Goal: Transaction & Acquisition: Download file/media

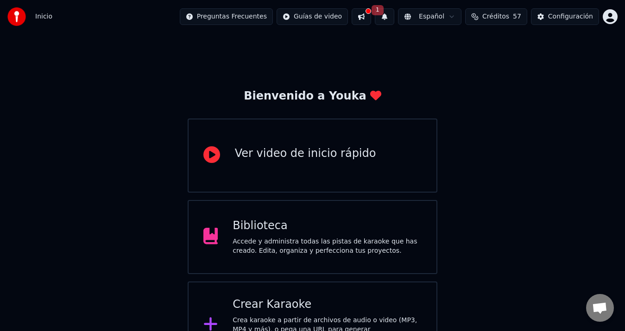
click at [279, 293] on div "Crear Karaoke Crea karaoke a partir de archivos de audio o video (MP3, MP4 y má…" at bounding box center [313, 325] width 250 height 87
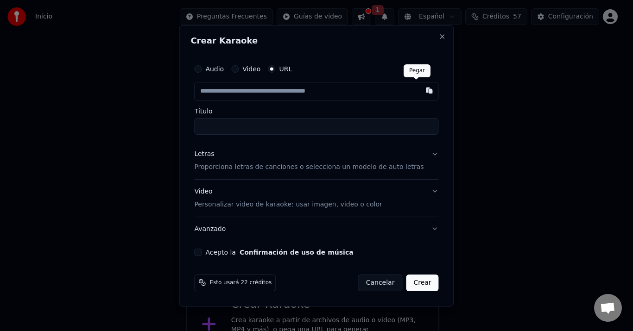
click at [420, 91] on button "button" at bounding box center [429, 90] width 19 height 17
type input "**********"
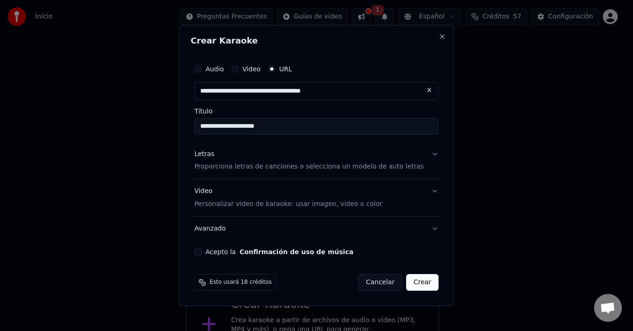
type input "**********"
click at [423, 155] on button "Letras Proporciona letras de canciones o selecciona un modelo de auto letras" at bounding box center [316, 160] width 244 height 37
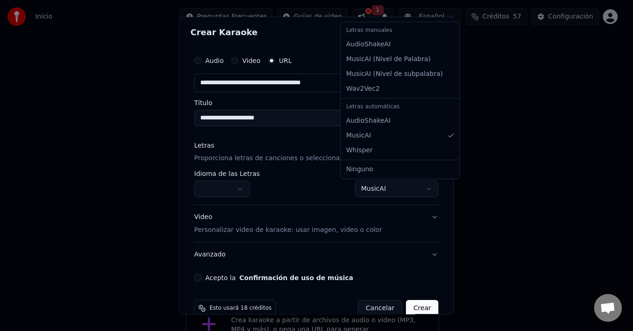
click at [413, 189] on body "**********" at bounding box center [312, 239] width 625 height 478
select select "**********"
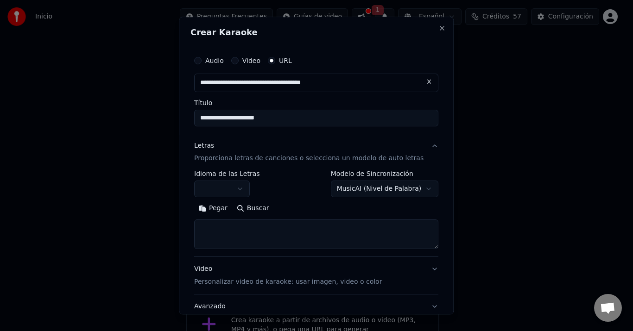
click at [248, 233] on textarea at bounding box center [316, 235] width 244 height 30
paste textarea "**********"
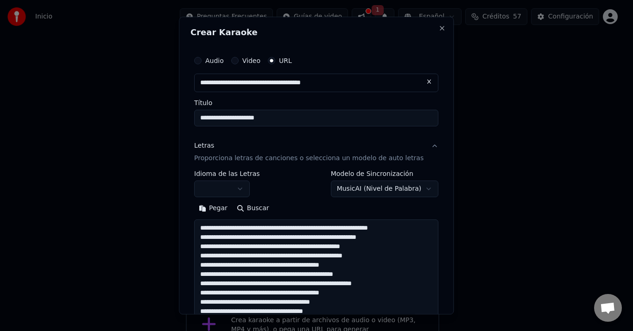
scroll to position [438, 0]
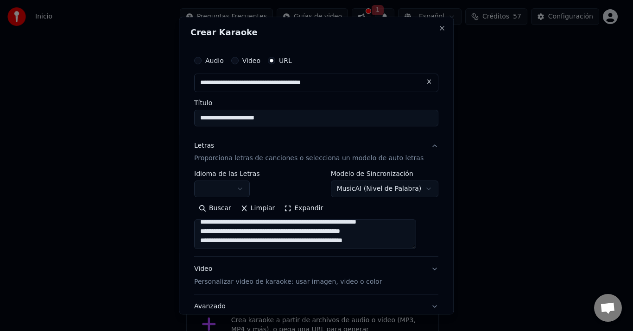
type textarea "**********"
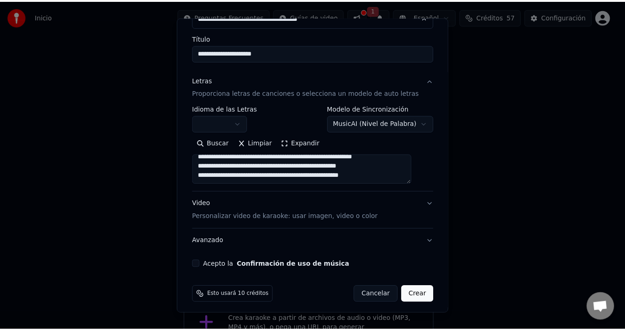
scroll to position [70, 0]
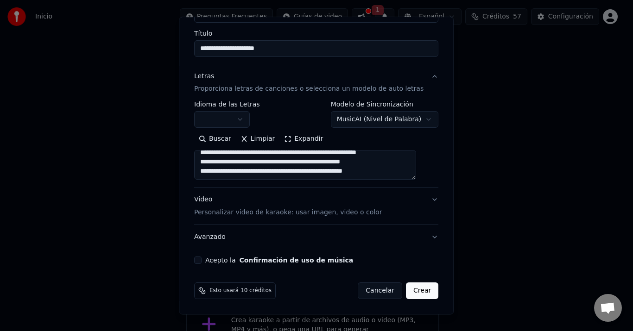
click at [202, 261] on button "Acepto la Confirmación de uso de música" at bounding box center [197, 260] width 7 height 7
click at [406, 291] on button "Crear" at bounding box center [422, 291] width 32 height 17
select select "**"
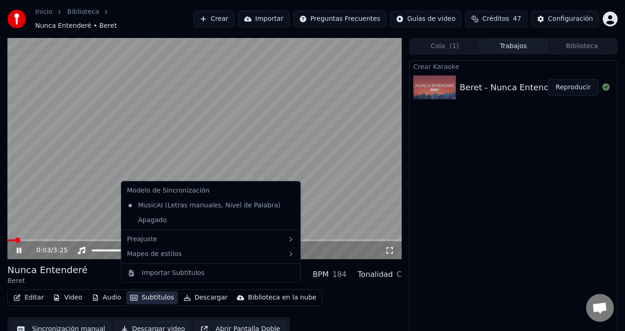
click at [156, 295] on button "Subtítulos" at bounding box center [152, 298] width 51 height 13
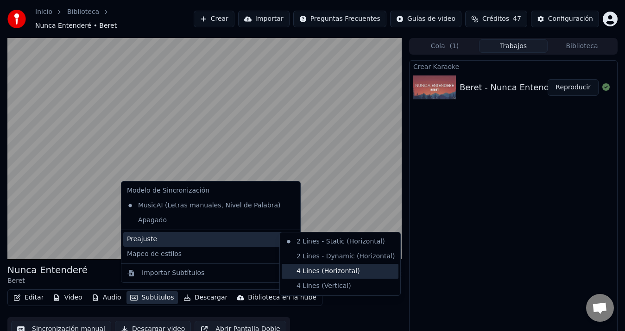
click at [326, 270] on div "4 Lines (Horizontal)" at bounding box center [340, 271] width 117 height 15
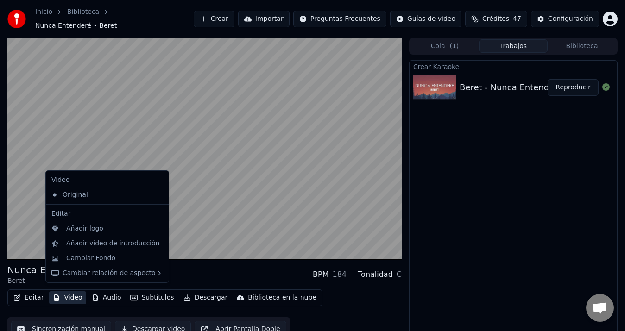
click at [65, 292] on button "Video" at bounding box center [67, 298] width 37 height 13
click at [108, 259] on div "Cambiar Fondo" at bounding box center [90, 258] width 49 height 9
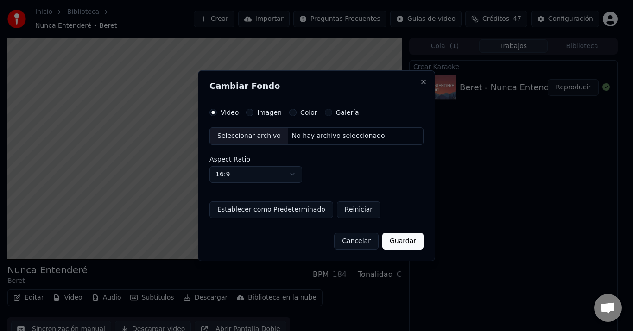
click at [250, 113] on button "Imagen" at bounding box center [249, 112] width 7 height 7
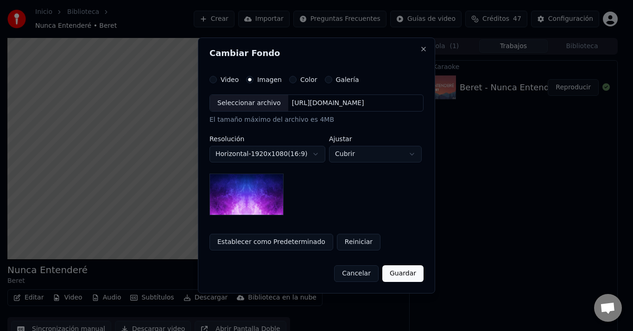
click at [264, 189] on img at bounding box center [246, 195] width 74 height 42
click at [244, 207] on img at bounding box center [246, 195] width 74 height 42
click at [408, 271] on button "Guardar" at bounding box center [402, 274] width 41 height 17
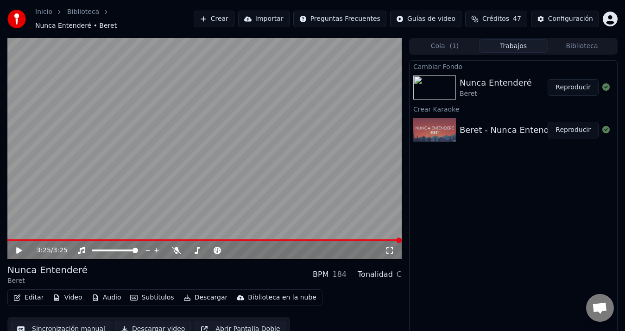
click at [584, 86] on button "Reproducir" at bounding box center [573, 87] width 51 height 17
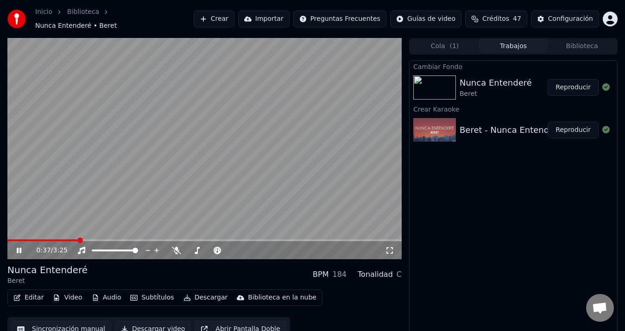
click at [78, 240] on span at bounding box center [42, 241] width 71 height 2
click at [73, 240] on span at bounding box center [39, 241] width 65 height 2
click at [101, 240] on span at bounding box center [204, 241] width 394 height 2
click at [90, 240] on span at bounding box center [48, 241] width 83 height 2
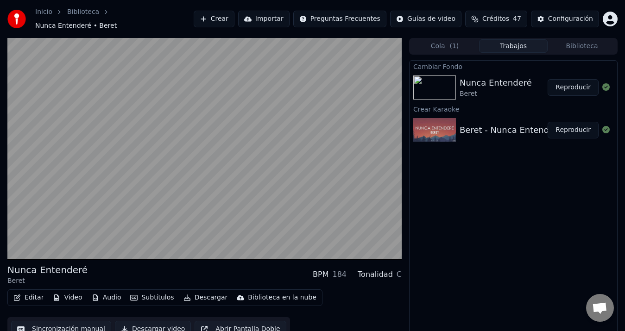
click at [108, 293] on button "Audio" at bounding box center [106, 298] width 37 height 13
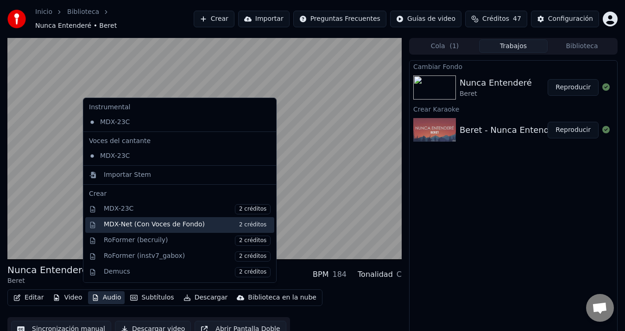
click at [213, 222] on div "MDX-Net (Con Voces de Fondo) 2 créditos" at bounding box center [187, 225] width 167 height 10
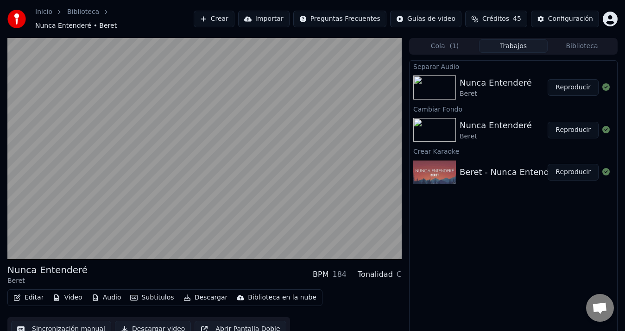
click at [572, 81] on button "Reproducir" at bounding box center [573, 87] width 51 height 17
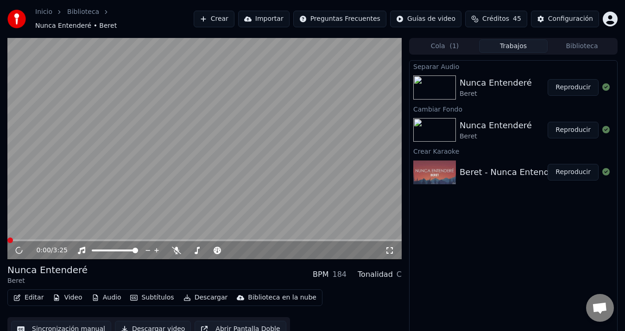
click at [107, 293] on button "Audio" at bounding box center [106, 298] width 37 height 13
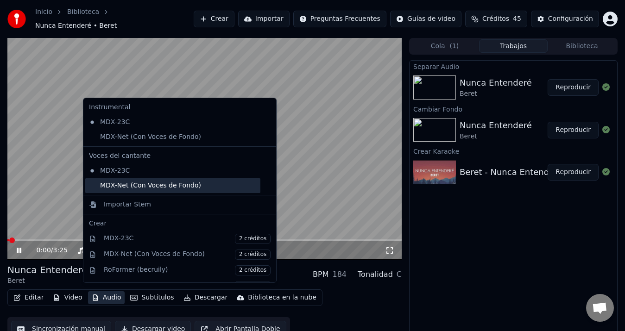
click at [168, 186] on div "MDX-Net (Con Voces de Fondo)" at bounding box center [172, 185] width 175 height 15
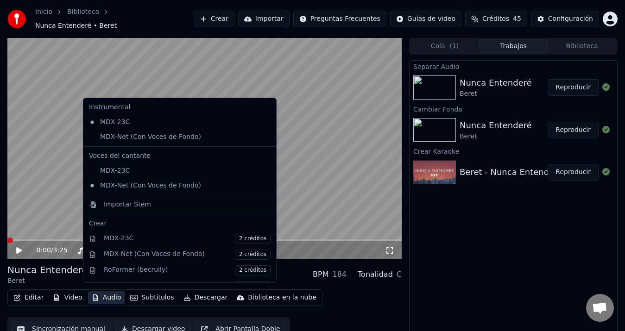
click at [105, 295] on button "Audio" at bounding box center [106, 298] width 37 height 13
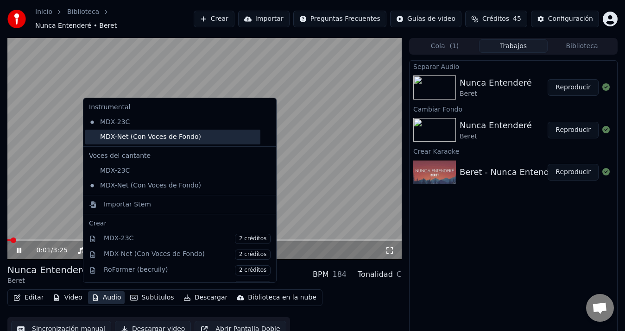
click at [150, 142] on div "MDX-Net (Con Voces de Fondo)" at bounding box center [172, 137] width 175 height 15
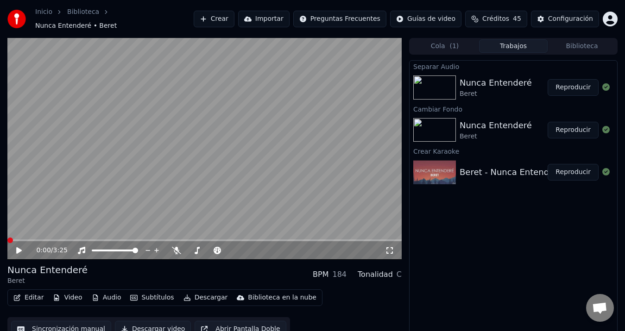
click at [99, 296] on button "Audio" at bounding box center [106, 298] width 37 height 13
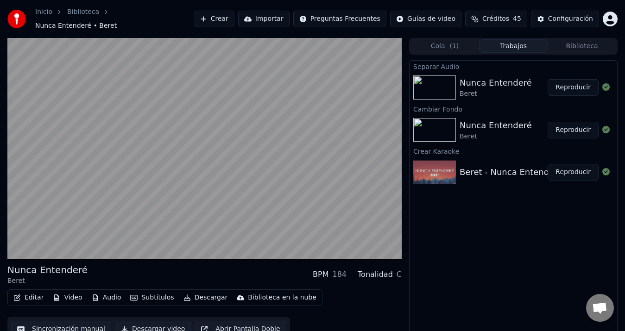
click at [472, 250] on div "Separar Audio Nunca Entenderé Beret Reproducir Cambiar Fondo Nunca Entenderé Be…" at bounding box center [513, 201] width 209 height 282
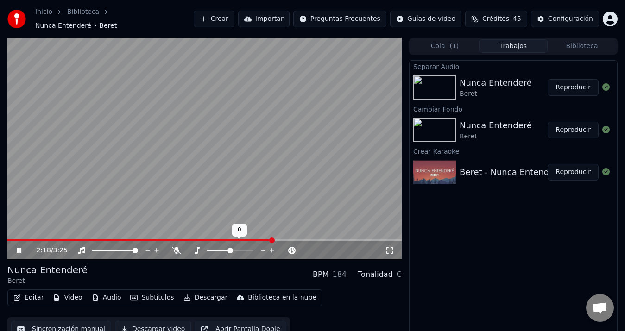
click at [261, 247] on icon at bounding box center [263, 250] width 9 height 9
click at [262, 246] on icon at bounding box center [263, 250] width 9 height 9
click at [275, 240] on span at bounding box center [171, 241] width 329 height 2
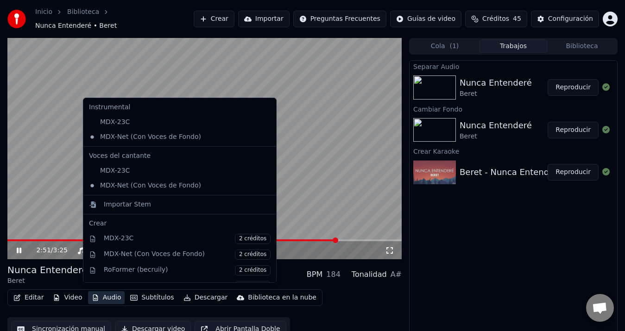
click at [111, 292] on button "Audio" at bounding box center [106, 298] width 37 height 13
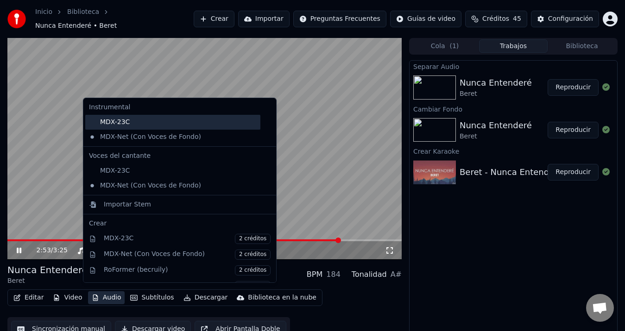
click at [146, 129] on div "MDX-23C" at bounding box center [172, 122] width 175 height 15
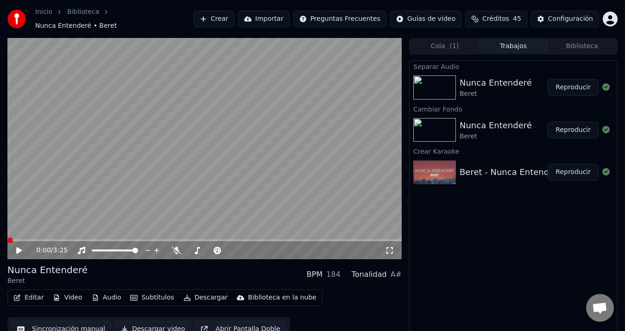
click at [107, 294] on button "Audio" at bounding box center [106, 298] width 37 height 13
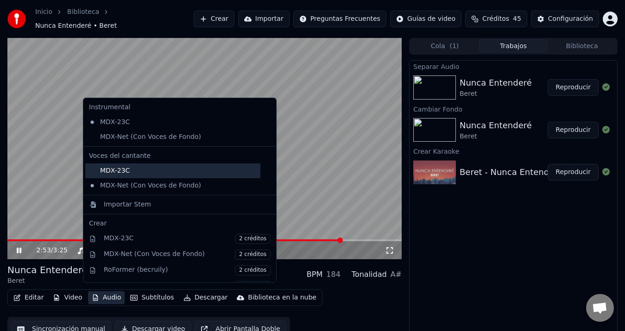
click at [127, 174] on div "MDX-23C" at bounding box center [172, 171] width 175 height 15
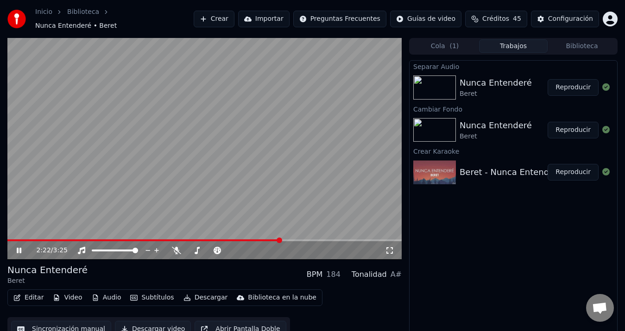
click at [280, 240] on span at bounding box center [143, 241] width 273 height 2
click at [272, 248] on icon at bounding box center [272, 250] width 5 height 5
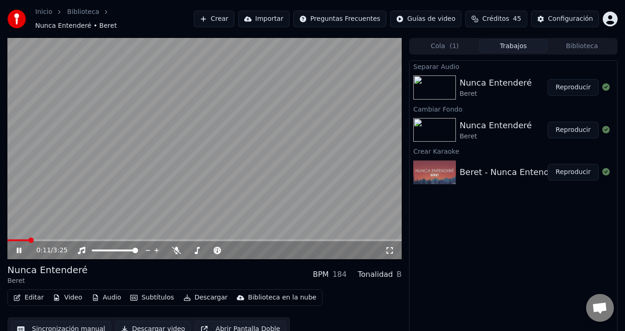
click at [29, 240] on span at bounding box center [17, 241] width 21 height 2
click at [13, 240] on span at bounding box center [10, 241] width 6 height 2
click at [169, 241] on div "1:44 / 3:25" at bounding box center [204, 250] width 394 height 19
click at [171, 240] on span at bounding box center [89, 241] width 164 height 2
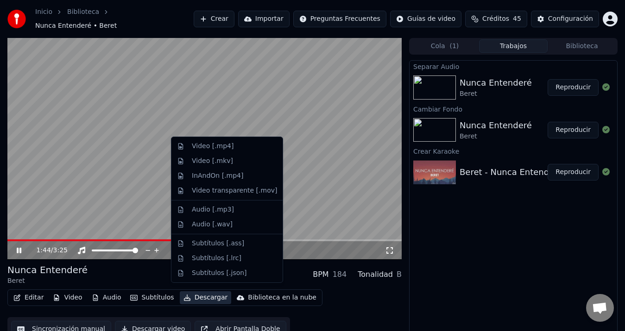
click at [189, 297] on button "Descargar" at bounding box center [206, 298] width 52 height 13
click at [229, 150] on div "Video [.mp4]" at bounding box center [234, 146] width 85 height 9
